Goal: Book appointment/travel/reservation

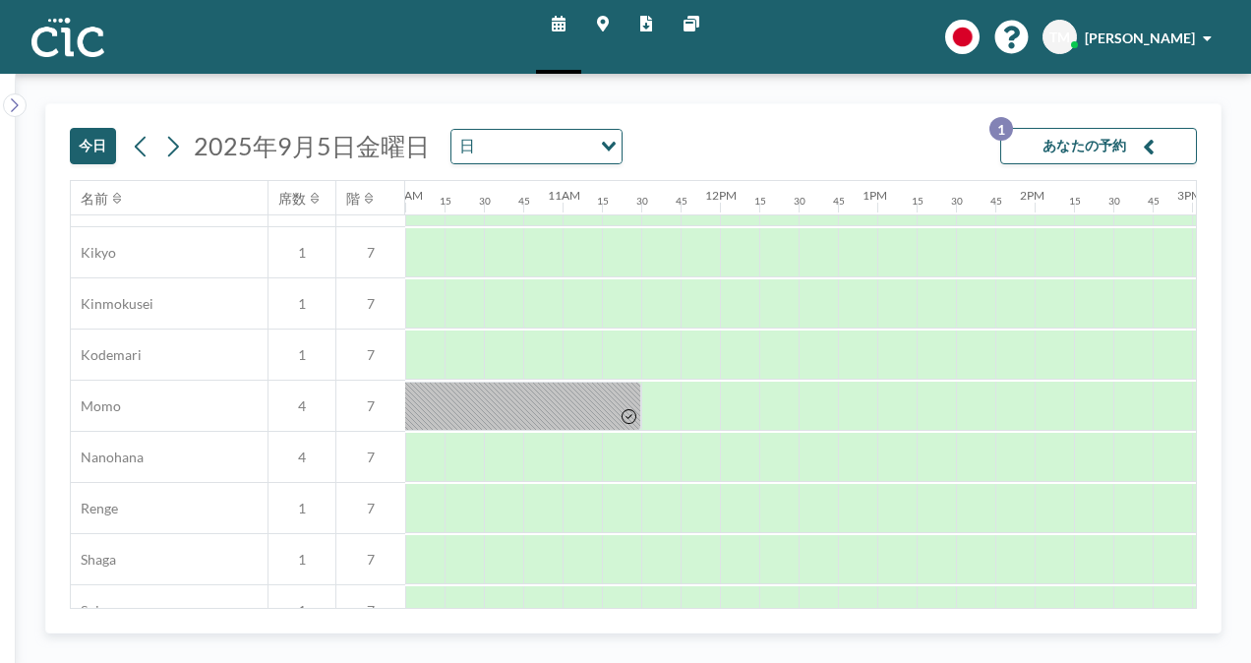
scroll to position [805, 1617]
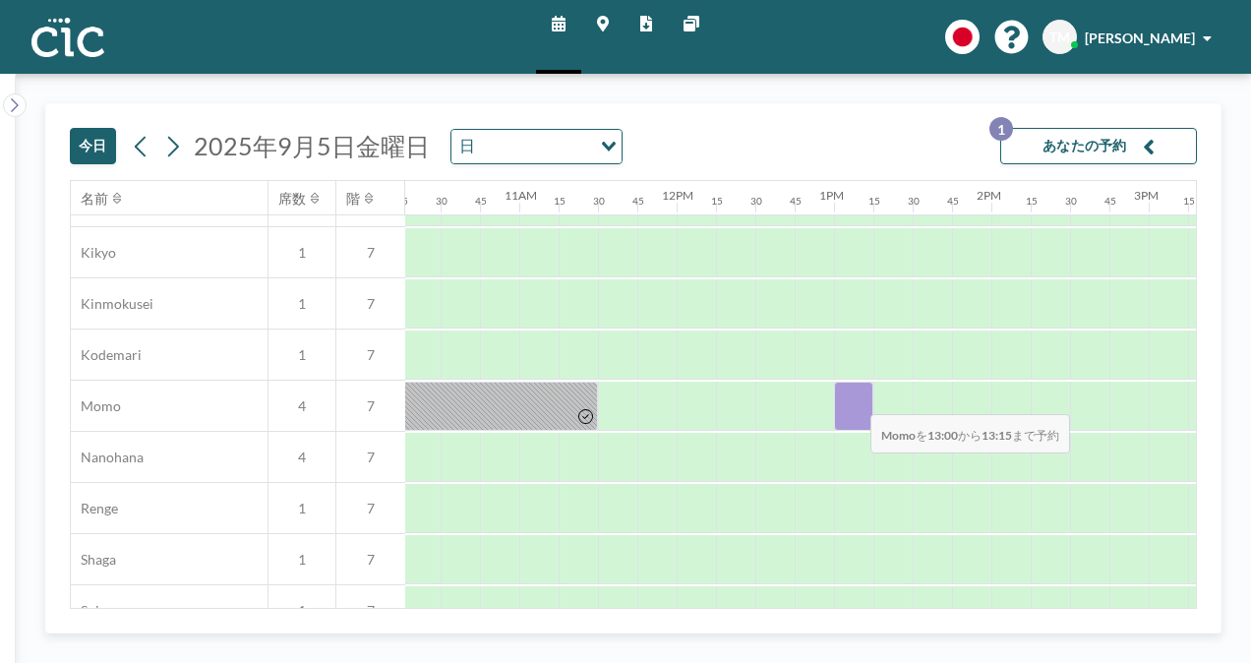
click at [855, 399] on div at bounding box center [853, 406] width 39 height 49
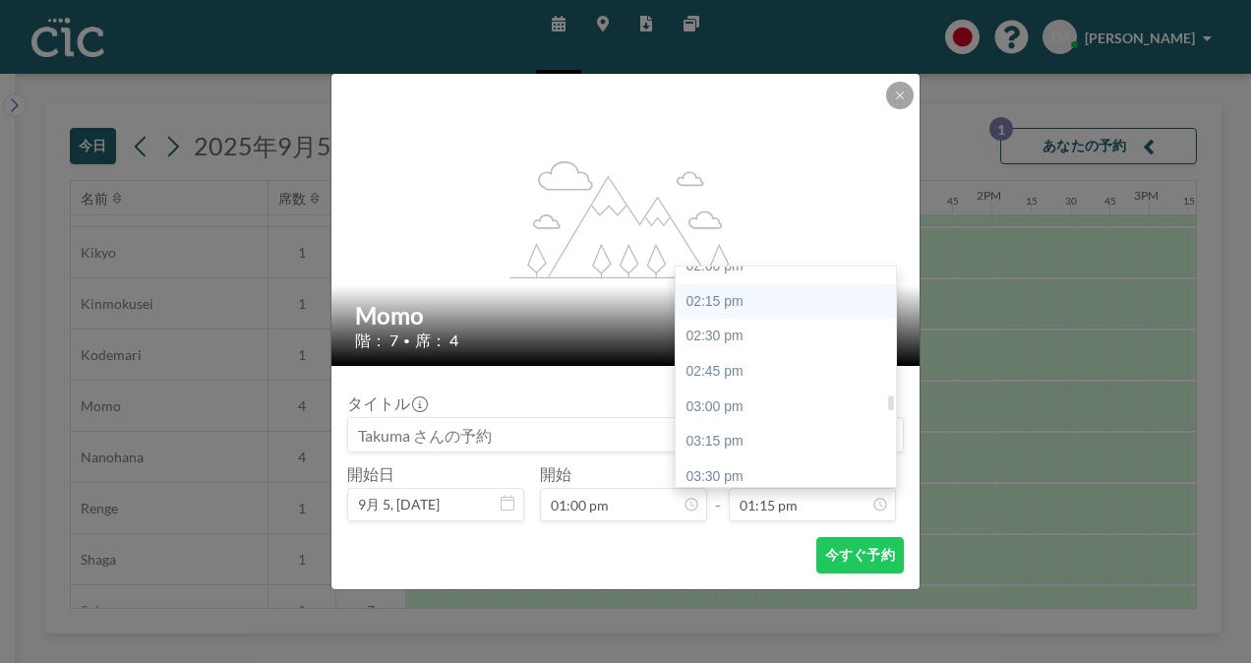
scroll to position [1979, 0]
click at [754, 413] on div "03:00 pm" at bounding box center [791, 406] width 230 height 35
type input "03:00 pm"
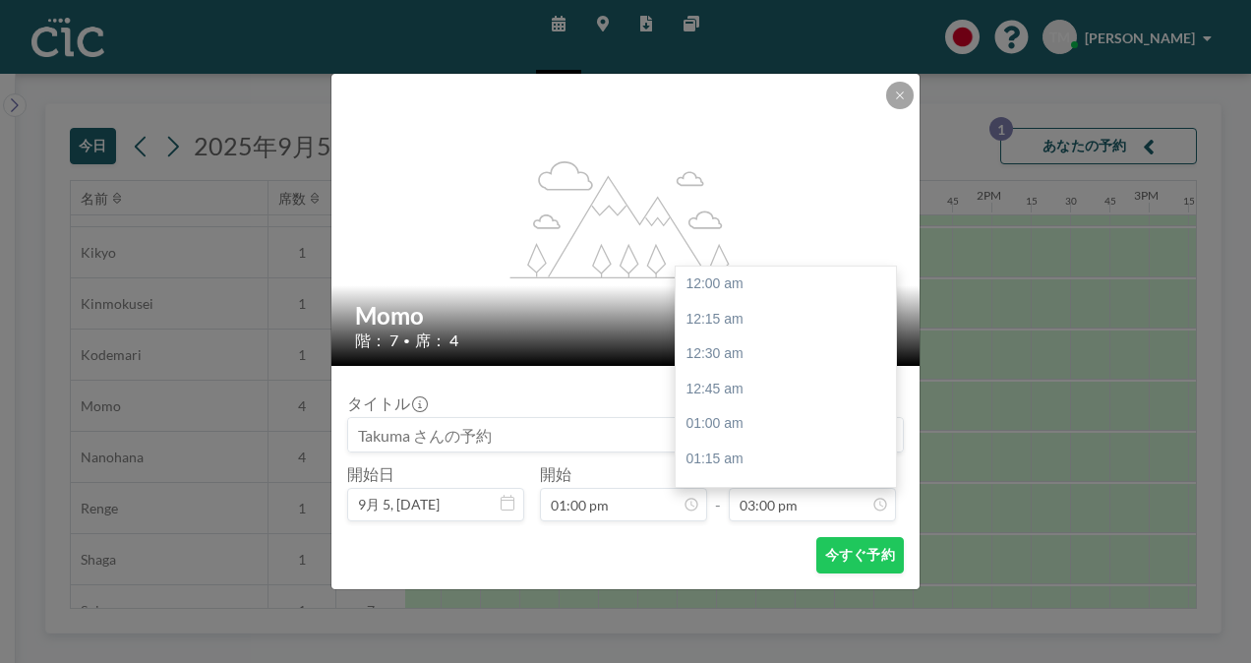
scroll to position [2101, 0]
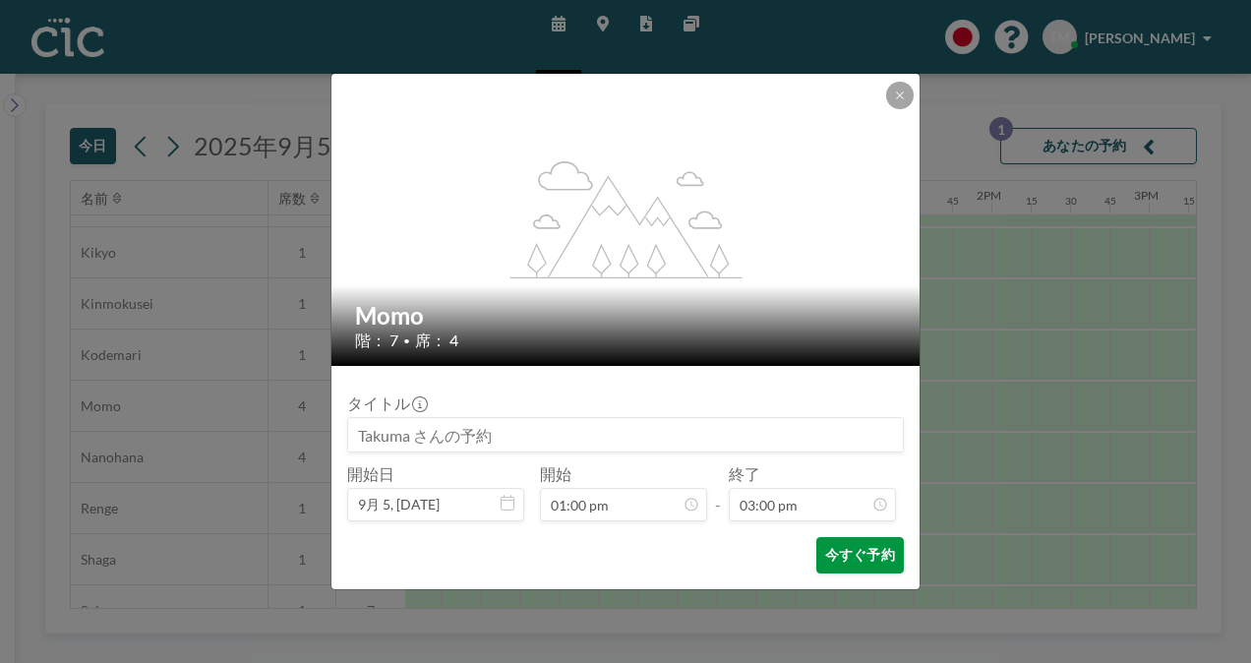
click at [834, 551] on button "今すぐ予約" at bounding box center [861, 555] width 88 height 36
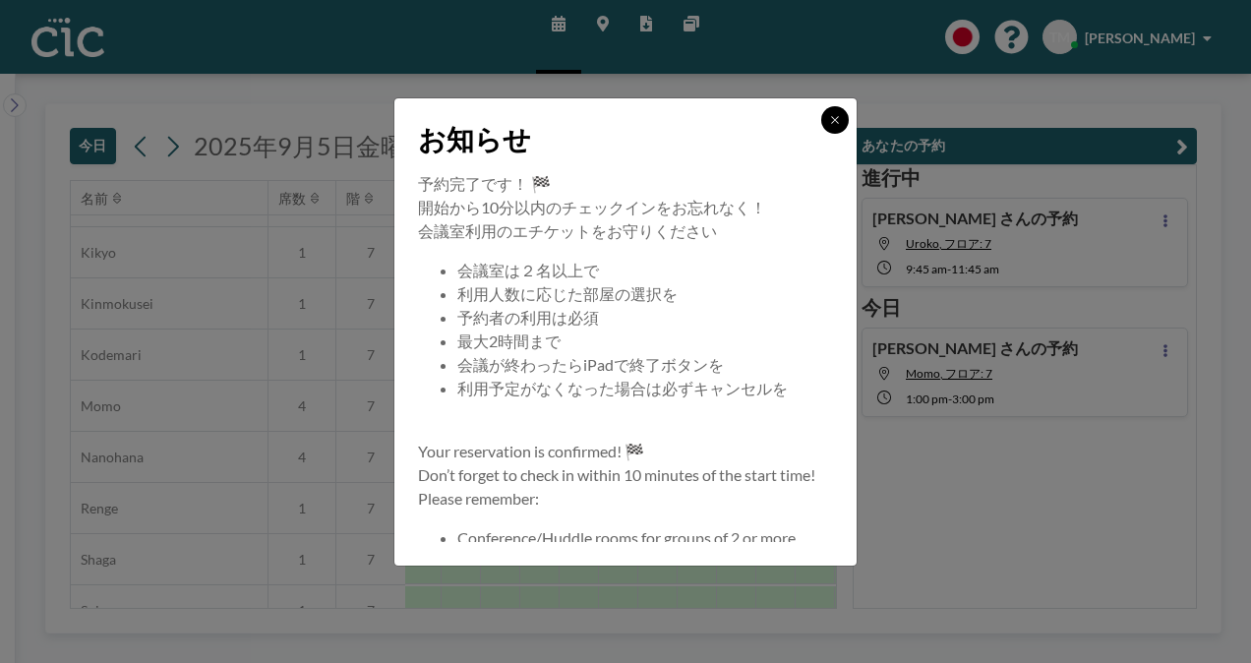
click at [832, 122] on icon at bounding box center [834, 119] width 7 height 7
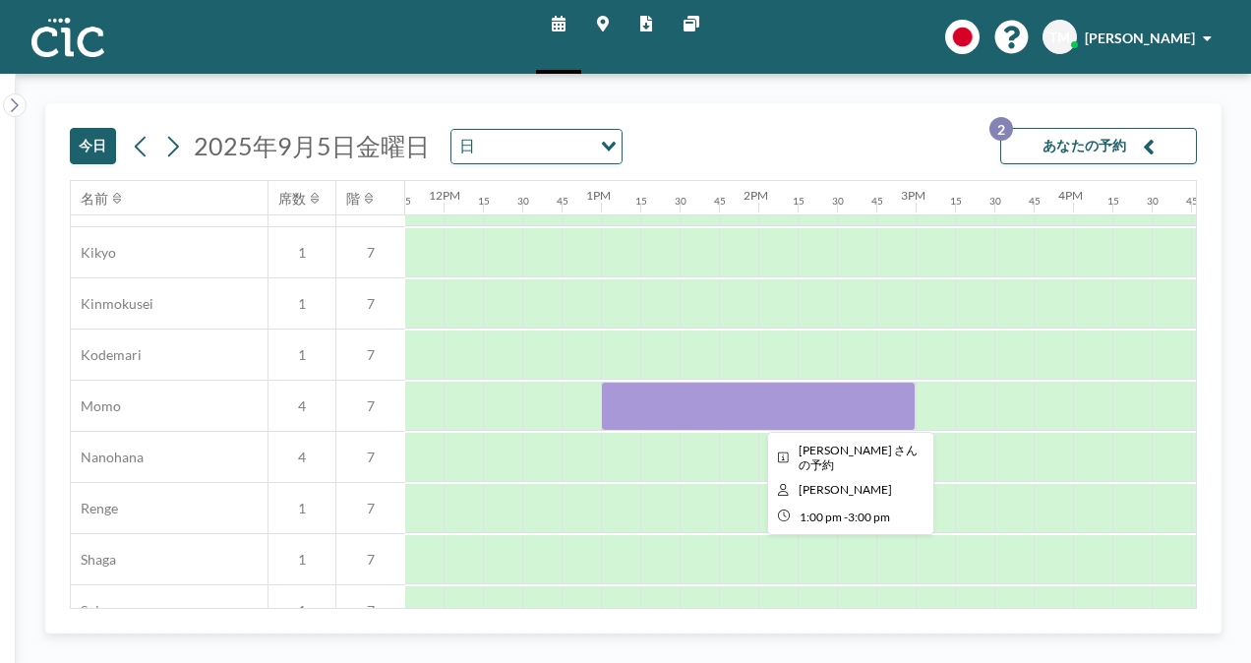
scroll to position [805, 1852]
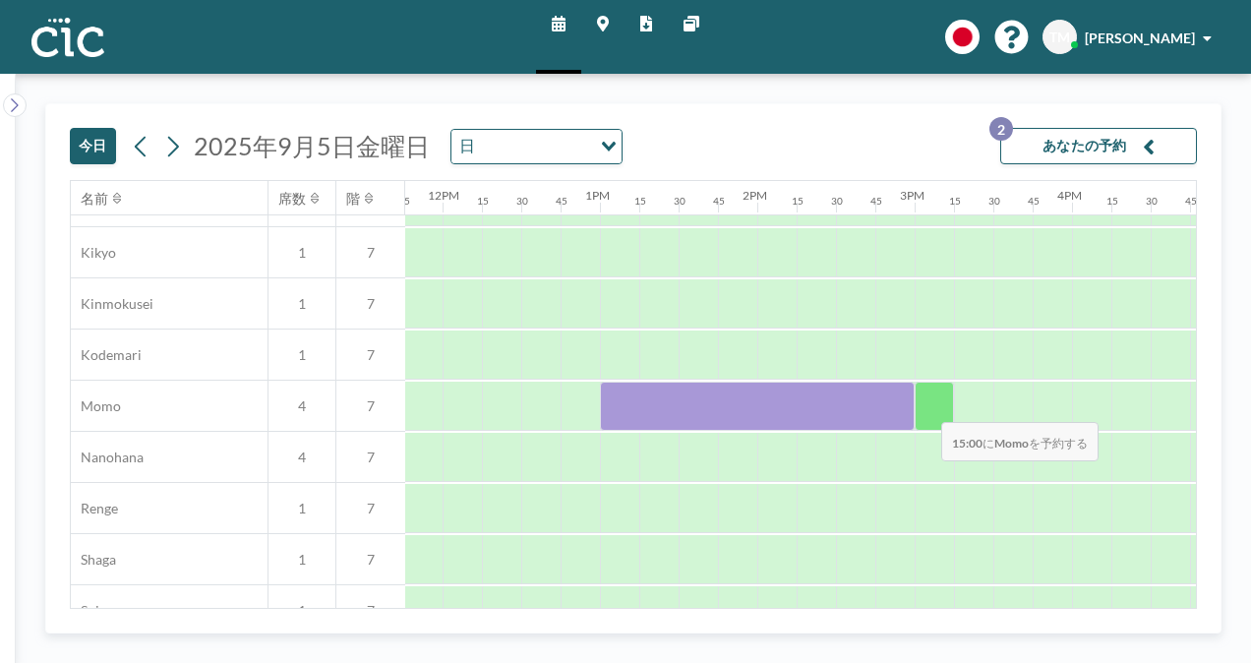
click at [926, 407] on div at bounding box center [934, 406] width 39 height 49
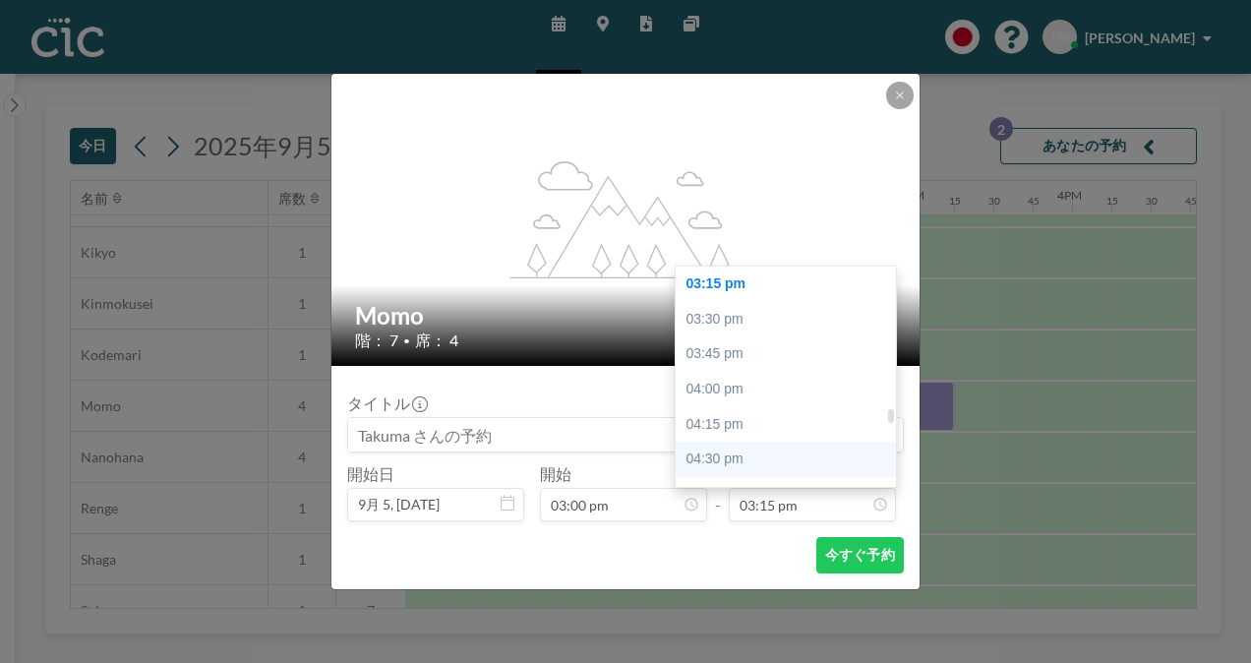
scroll to position [2189, 0]
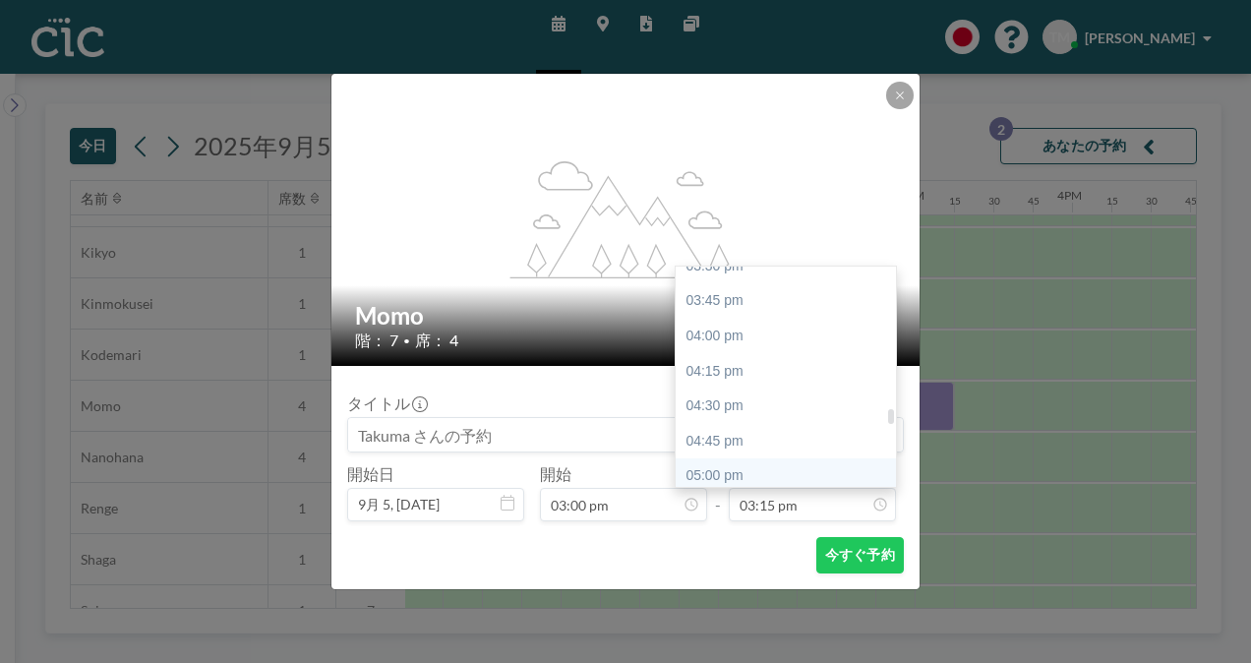
click at [787, 479] on div "05:00 pm" at bounding box center [791, 475] width 230 height 35
type input "05:00 pm"
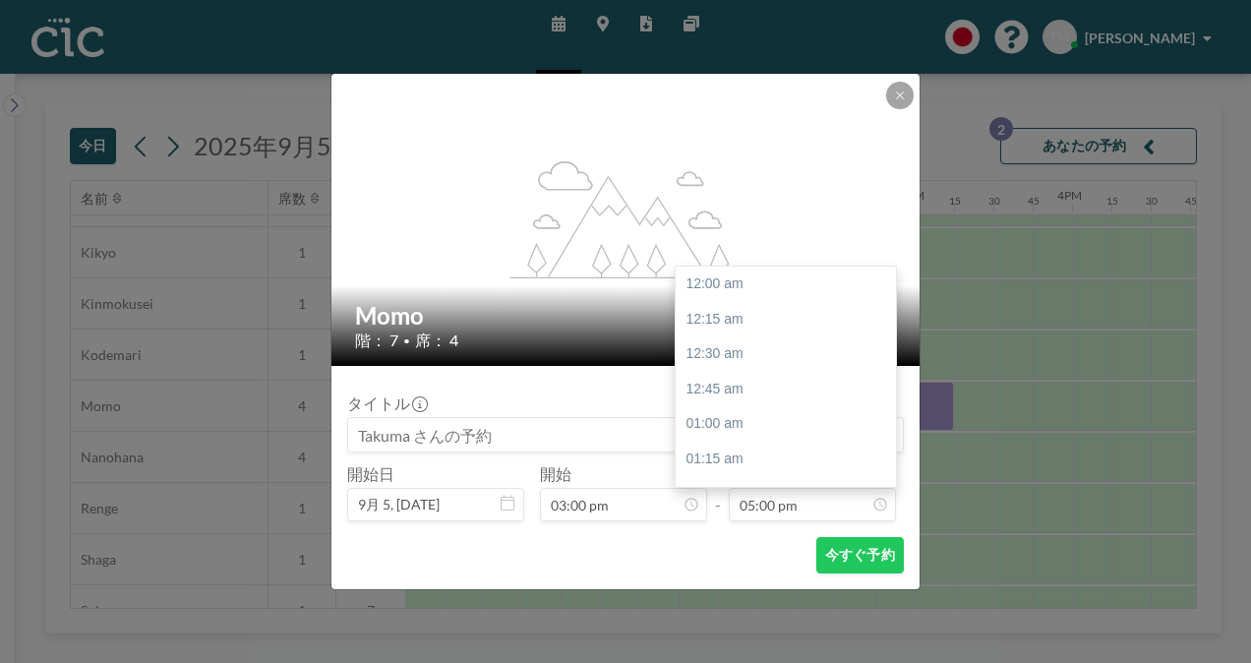
scroll to position [2381, 0]
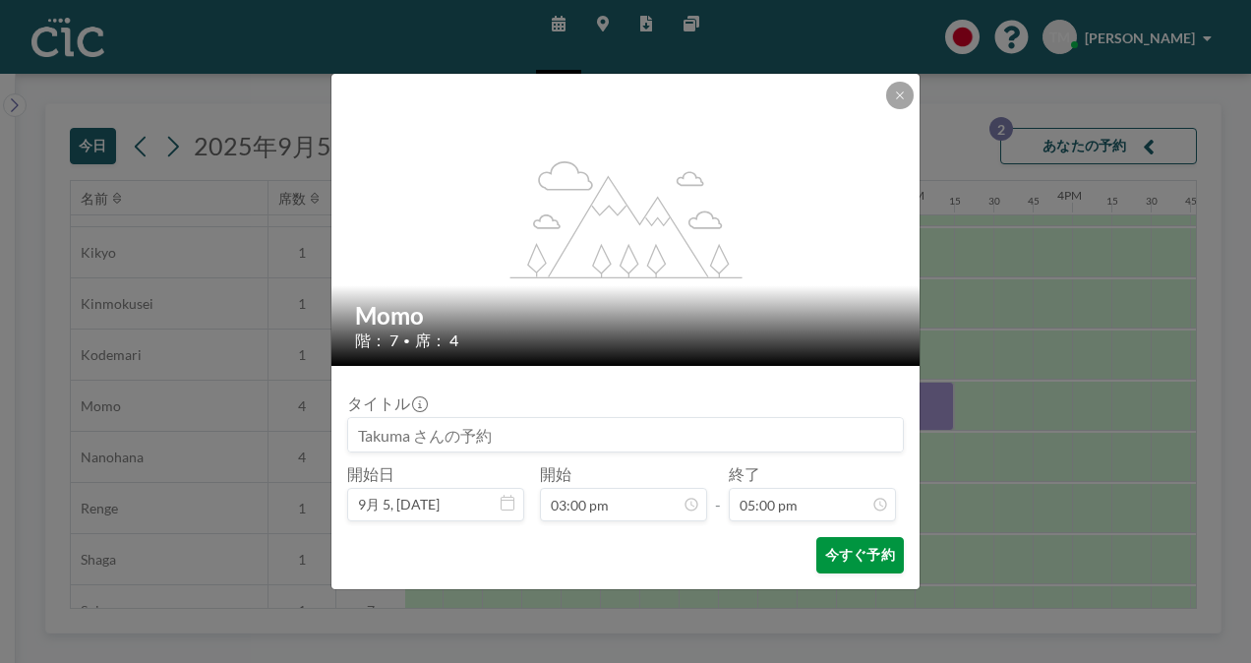
click at [860, 563] on button "今すぐ予約" at bounding box center [861, 555] width 88 height 36
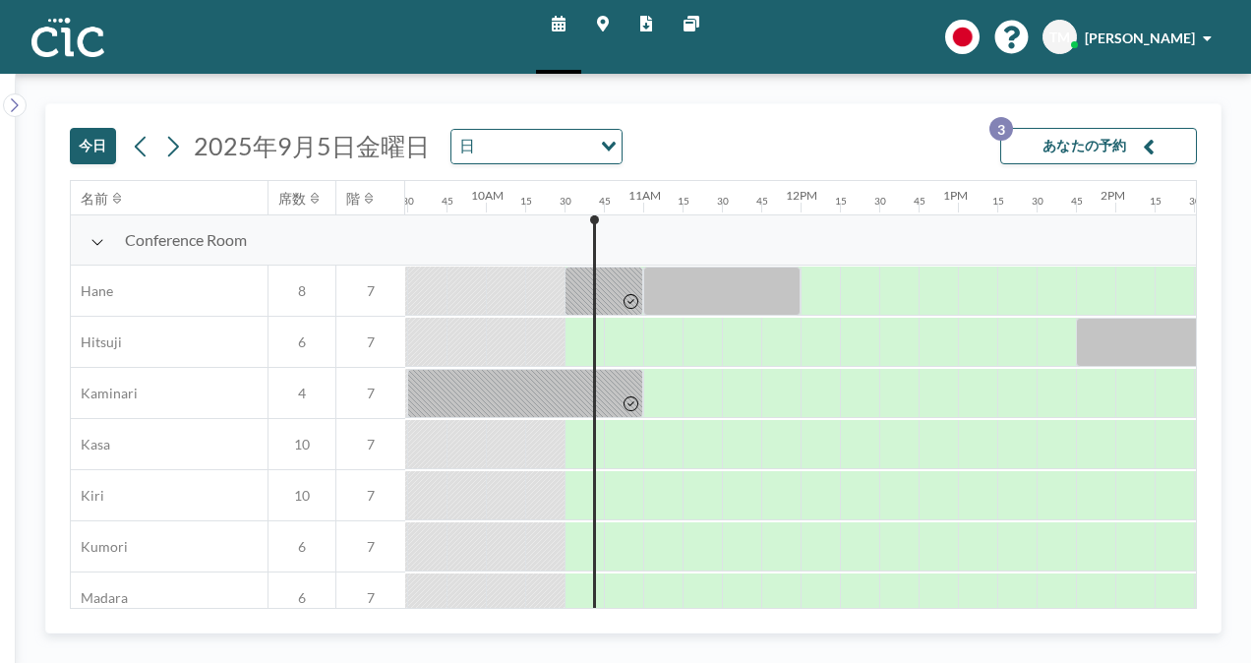
scroll to position [0, 1495]
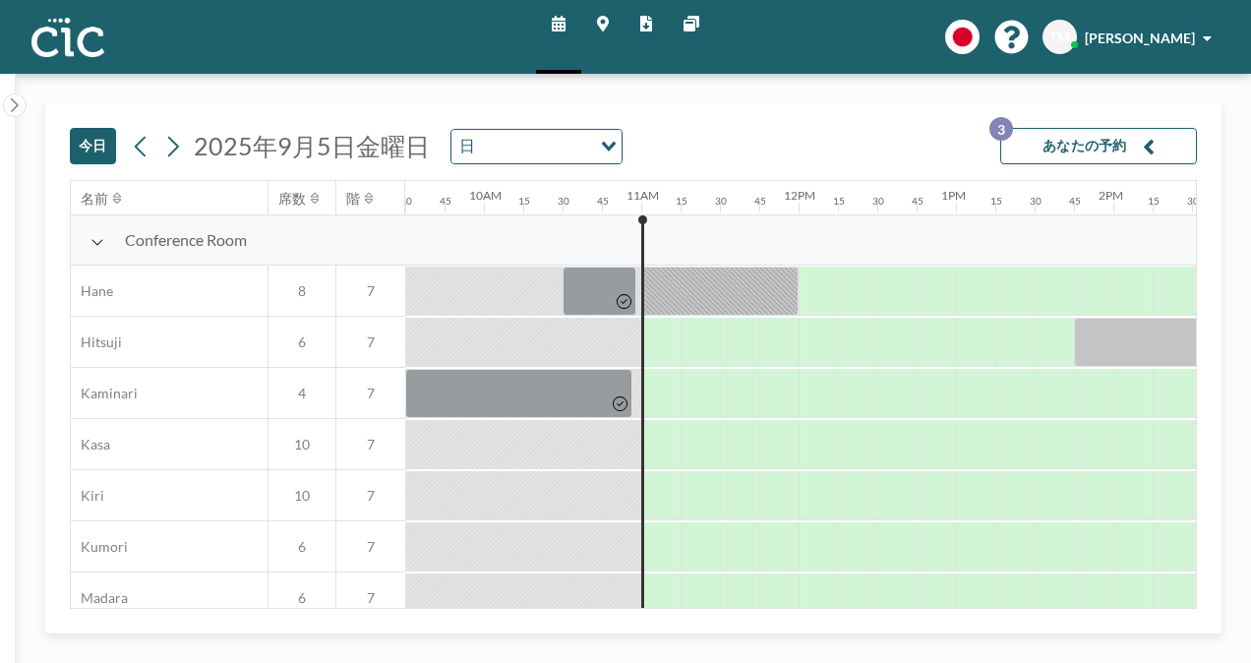
click at [1010, 139] on button "あなたの予約 3" at bounding box center [1099, 146] width 197 height 36
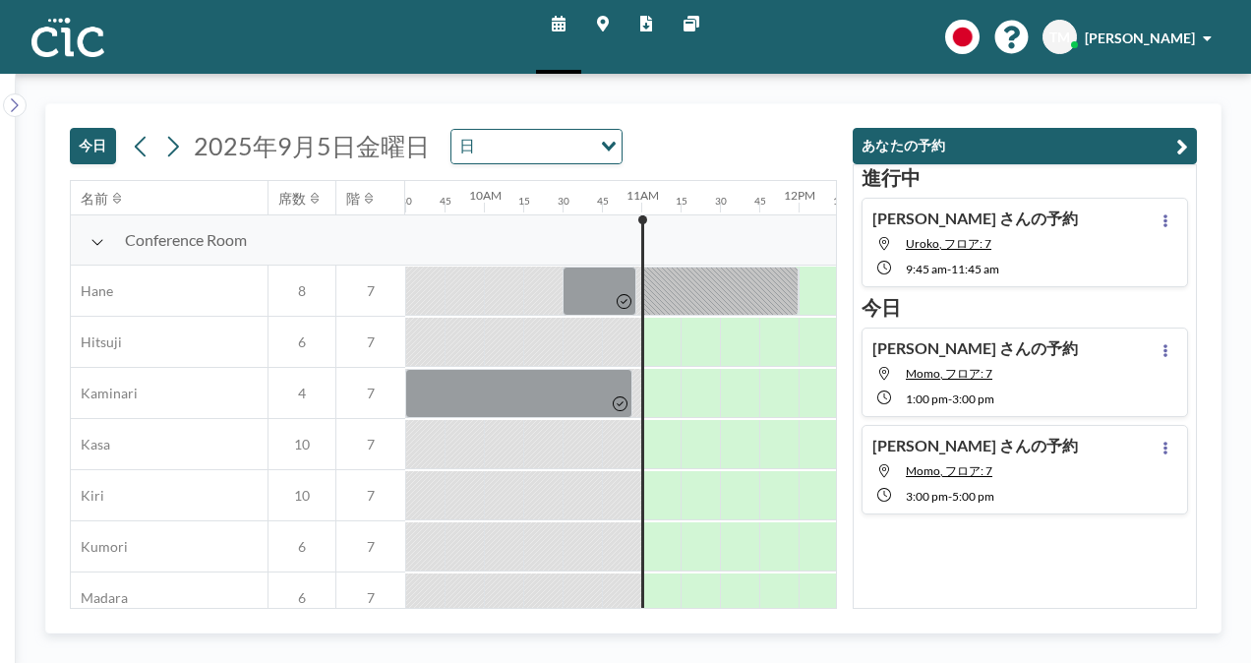
click at [712, 125] on div "[DATE] [DATE] 日 Loading..." at bounding box center [453, 142] width 767 height 76
click at [1010, 144] on icon "button" at bounding box center [1183, 147] width 12 height 24
